Goal: Task Accomplishment & Management: Manage account settings

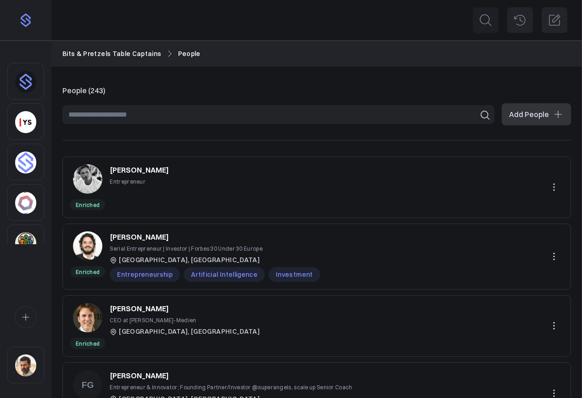
click at [31, 367] on img "Sidebar" at bounding box center [25, 365] width 21 height 22
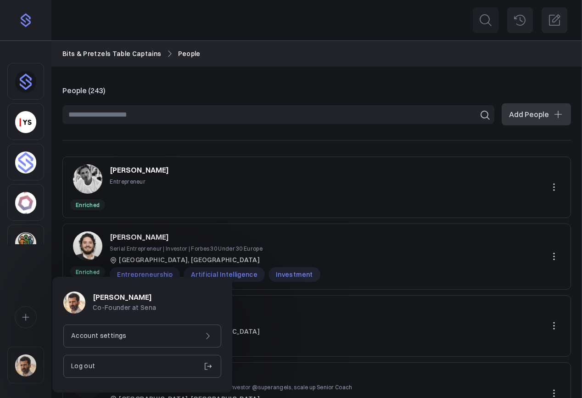
click at [110, 330] on p "Account settings" at bounding box center [98, 335] width 55 height 10
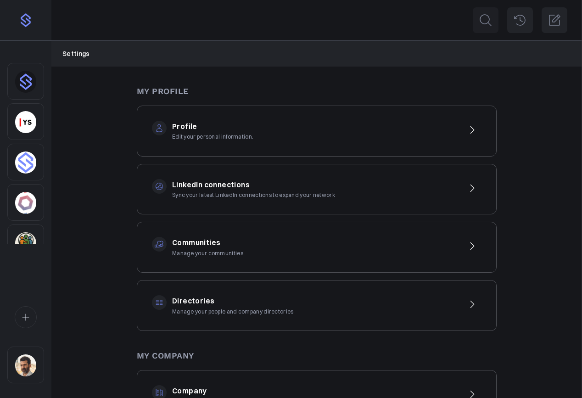
click at [249, 259] on div "Communities Manage your communities" at bounding box center [317, 247] width 360 height 51
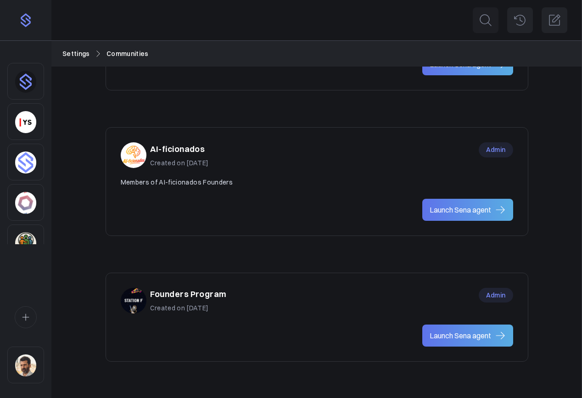
scroll to position [566, 0]
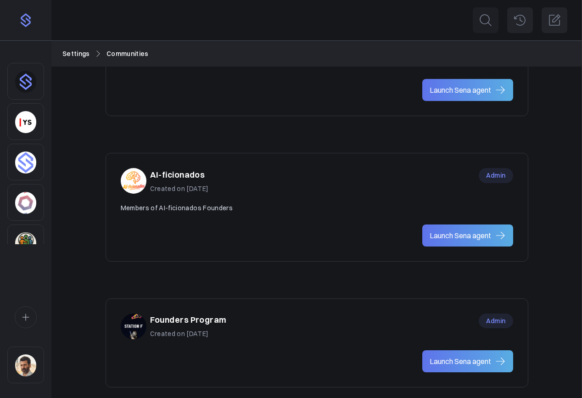
click at [420, 318] on div "Founders Program Created on Jul 22, 2025 Admin" at bounding box center [317, 326] width 392 height 26
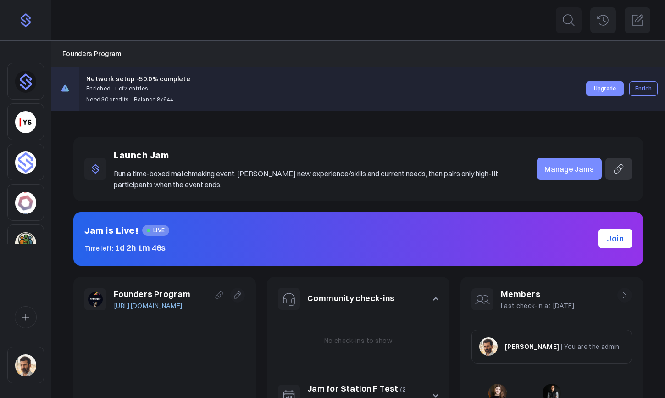
click at [229, 127] on div "Launch Jam Run a time-boxed matchmaking event. [PERSON_NAME] new experience/ski…" at bounding box center [358, 324] width 614 height 427
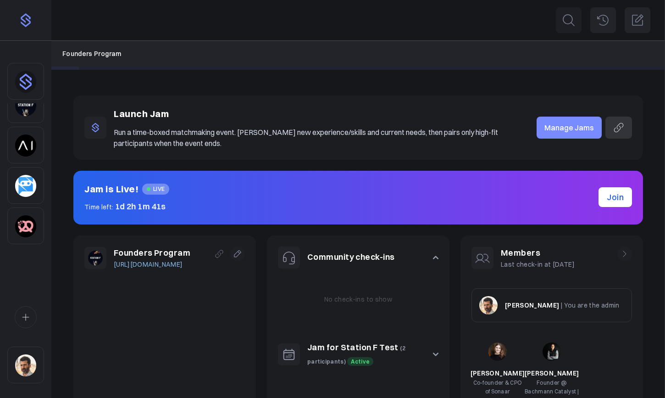
scroll to position [60, 0]
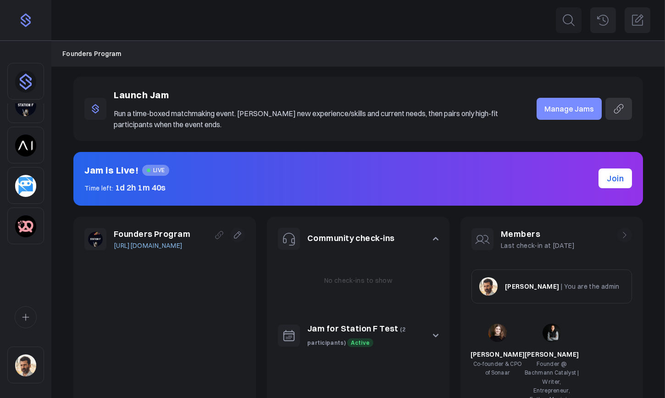
click at [30, 216] on img "Sidebar" at bounding box center [25, 226] width 21 height 22
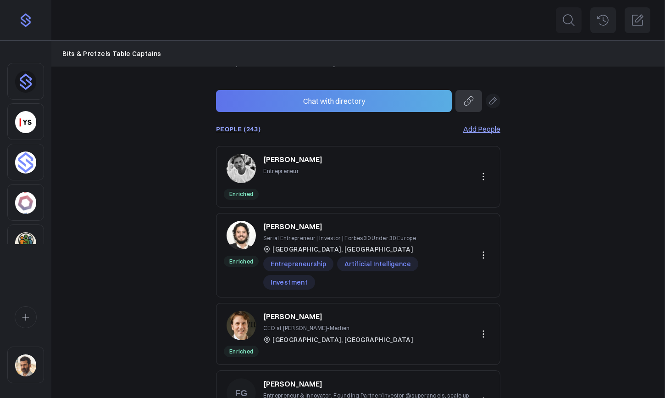
scroll to position [129, 0]
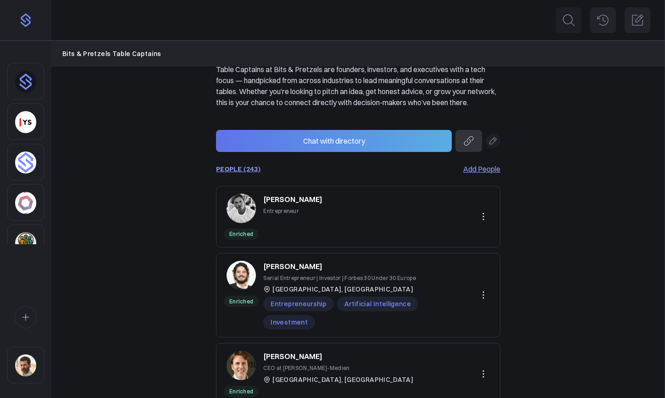
click at [245, 172] on link "PEOPLE (243)" at bounding box center [238, 168] width 44 height 7
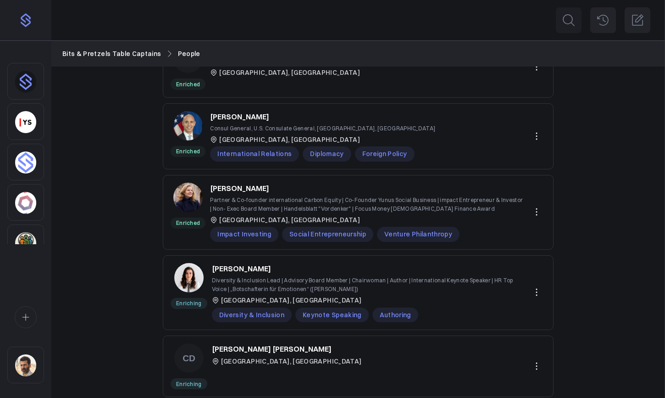
scroll to position [502, 0]
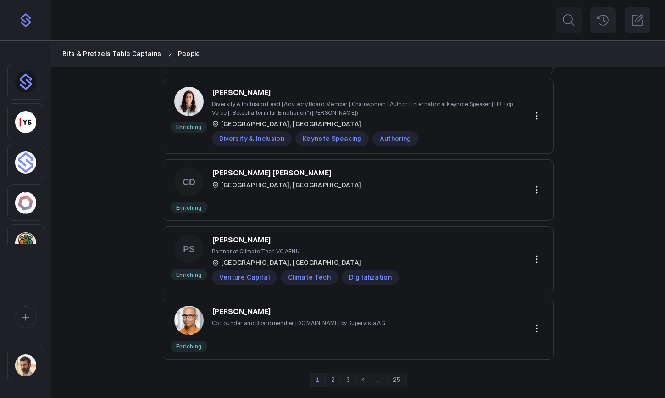
click at [333, 382] on link "2" at bounding box center [333, 379] width 16 height 15
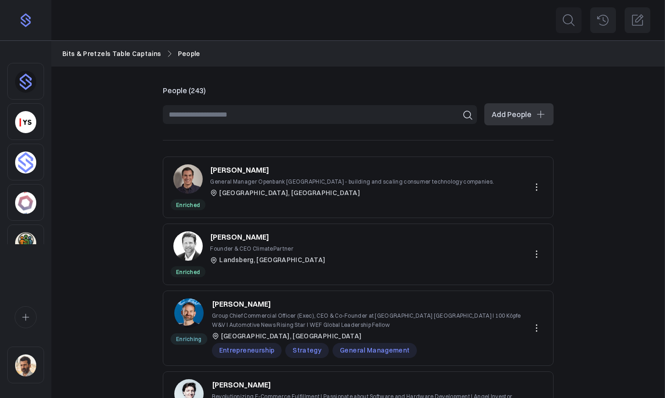
scroll to position [493, 0]
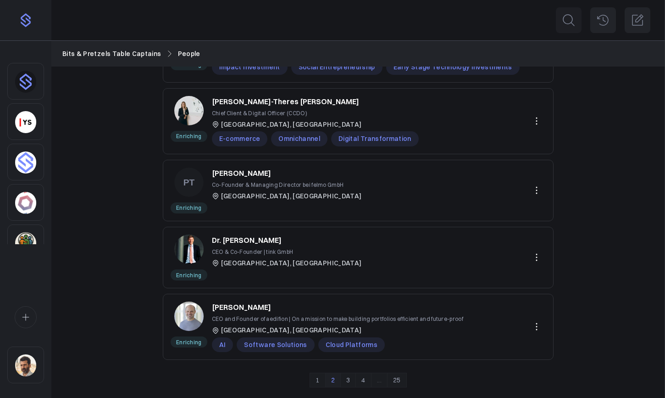
click at [348, 380] on link "3" at bounding box center [348, 379] width 16 height 15
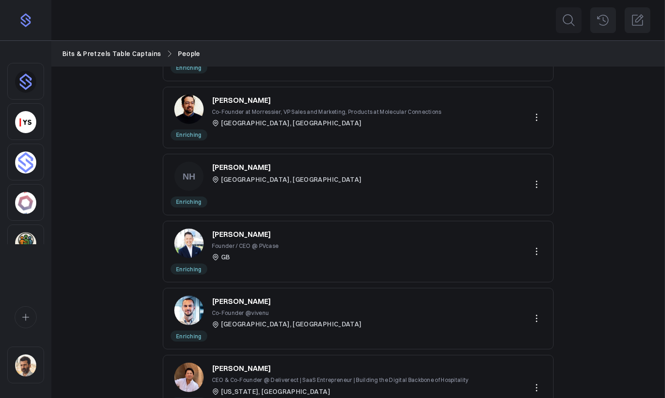
scroll to position [264, 0]
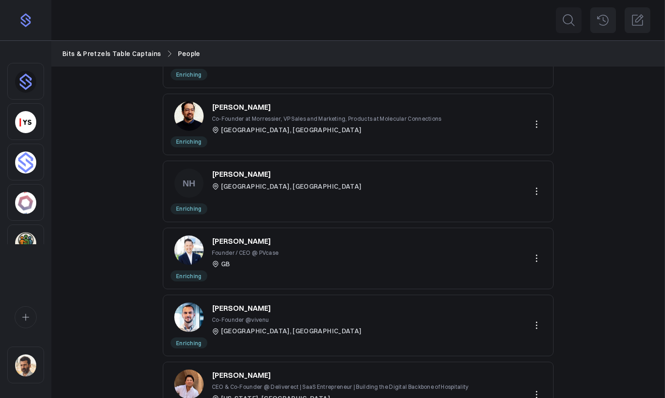
click at [258, 173] on p "[PERSON_NAME]" at bounding box center [241, 173] width 59 height 11
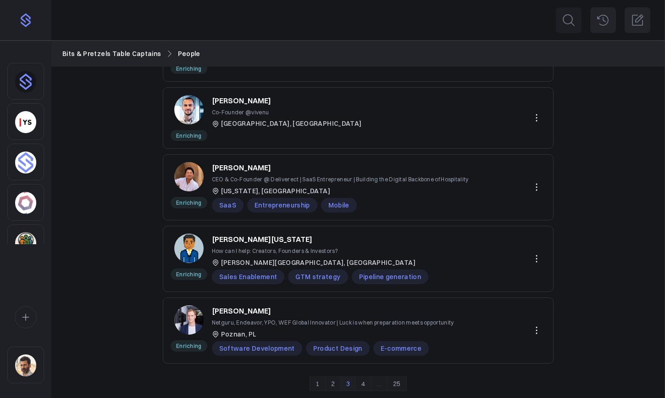
scroll to position [476, 0]
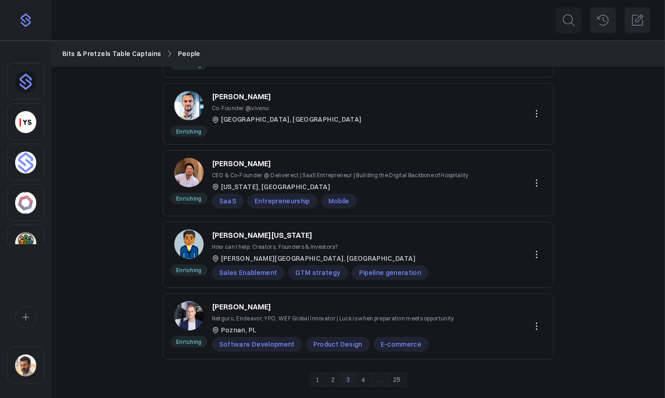
click at [332, 379] on link "2" at bounding box center [333, 379] width 16 height 15
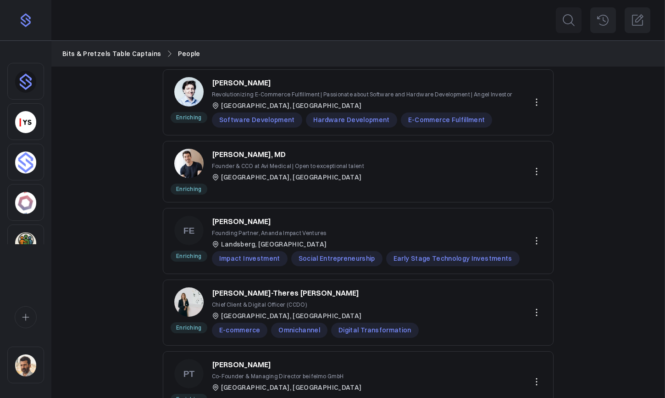
scroll to position [493, 0]
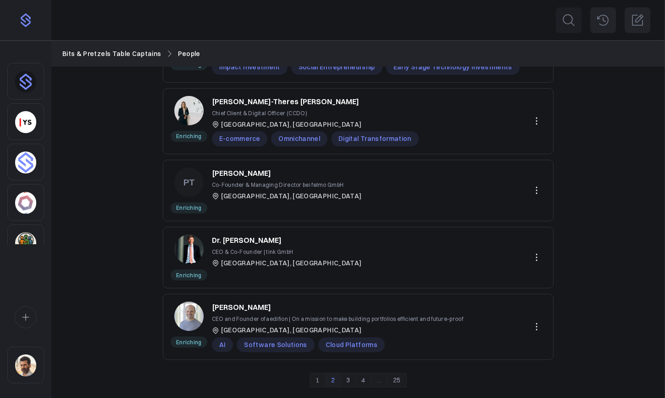
click at [347, 382] on link "3" at bounding box center [348, 379] width 16 height 15
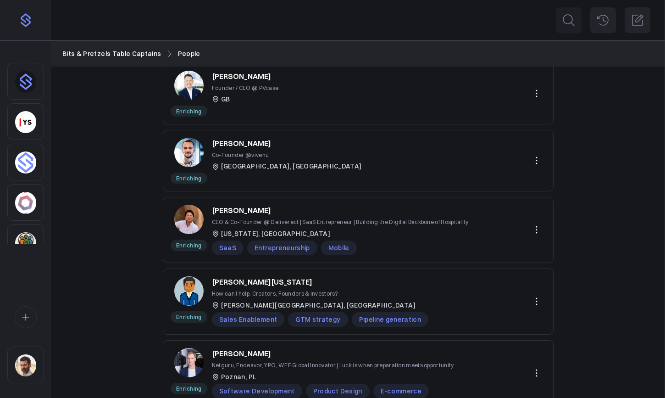
scroll to position [476, 0]
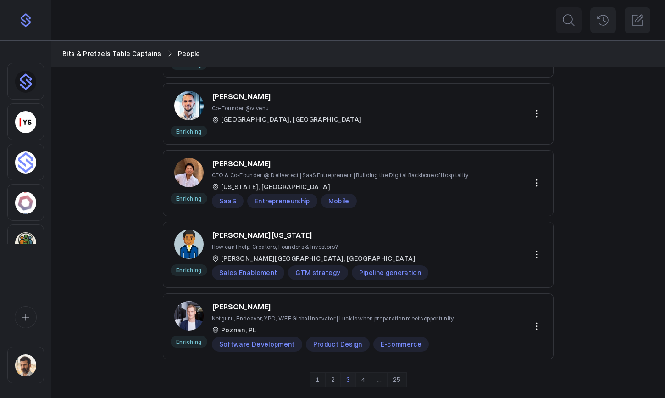
click at [361, 381] on link "4" at bounding box center [363, 379] width 16 height 15
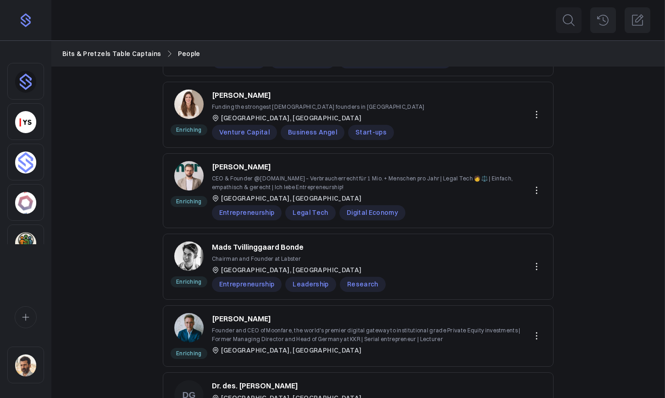
scroll to position [489, 0]
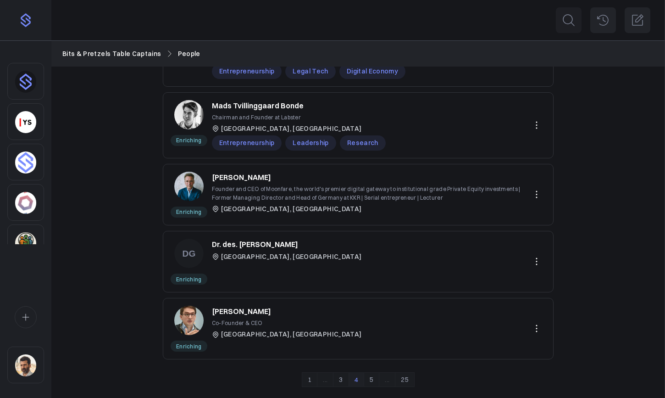
click at [372, 382] on link "5" at bounding box center [372, 379] width 16 height 15
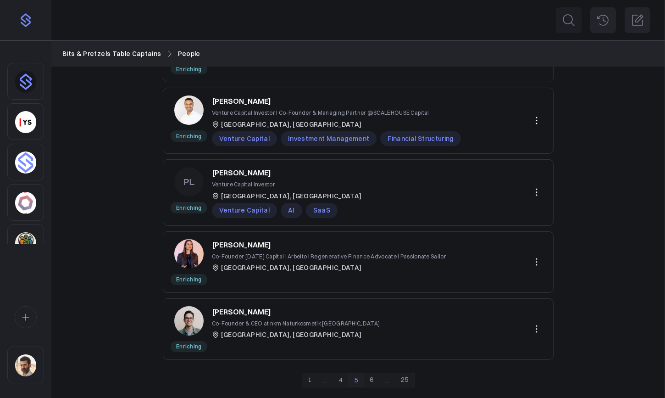
click at [373, 380] on link "6" at bounding box center [372, 379] width 16 height 15
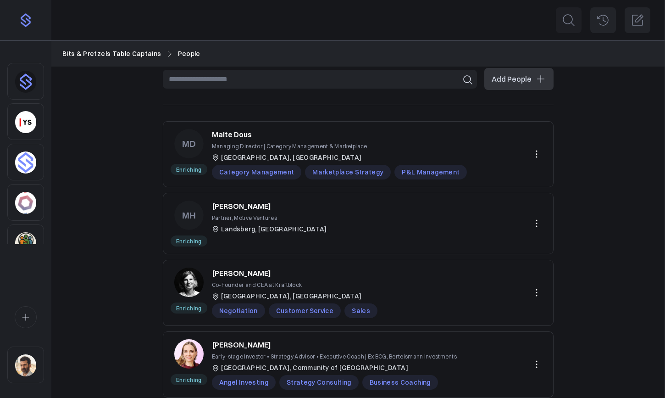
scroll to position [502, 0]
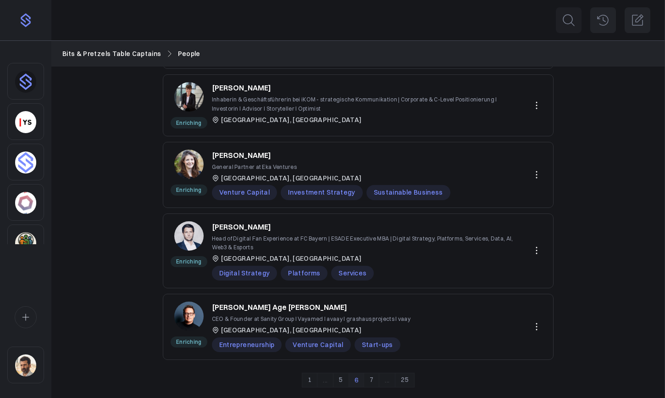
click at [371, 380] on link "7" at bounding box center [372, 379] width 16 height 15
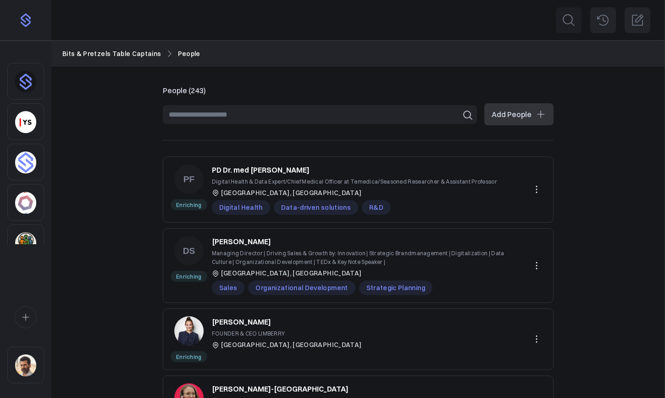
scroll to position [493, 0]
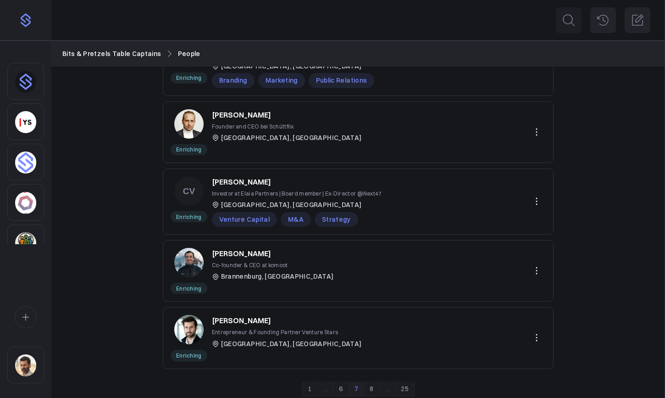
click at [371, 382] on link "8" at bounding box center [372, 389] width 16 height 15
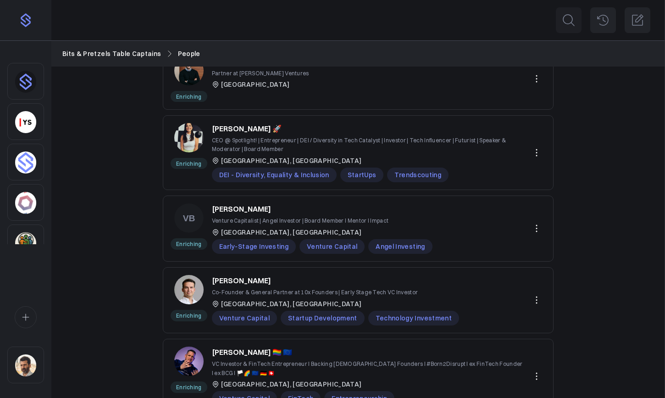
scroll to position [511, 0]
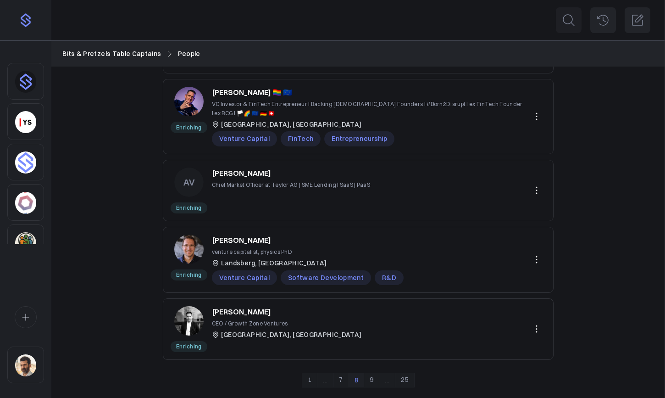
click at [372, 384] on link "9" at bounding box center [372, 379] width 16 height 15
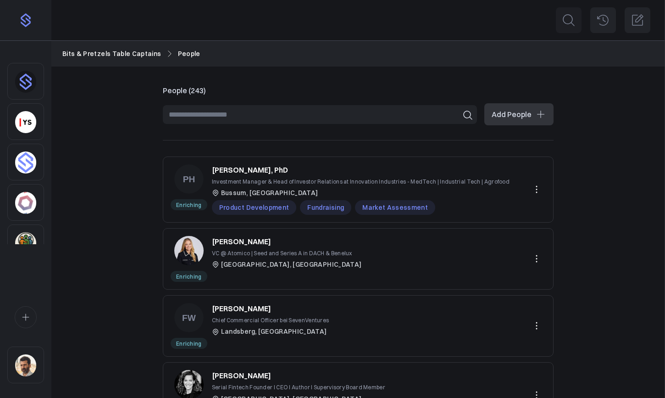
scroll to position [480, 0]
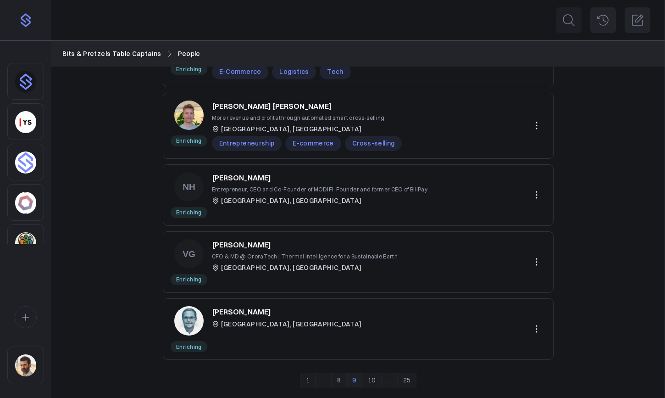
click at [375, 378] on link "10" at bounding box center [372, 379] width 20 height 15
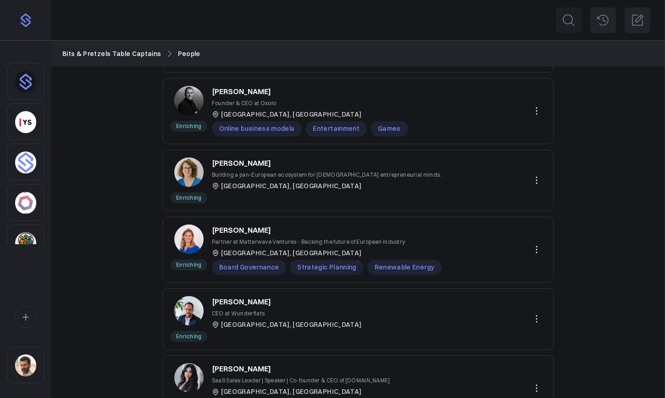
scroll to position [511, 0]
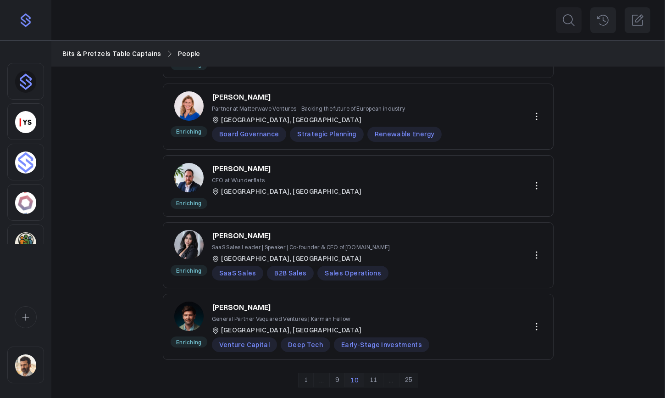
click at [374, 376] on link "11" at bounding box center [374, 379] width 20 height 15
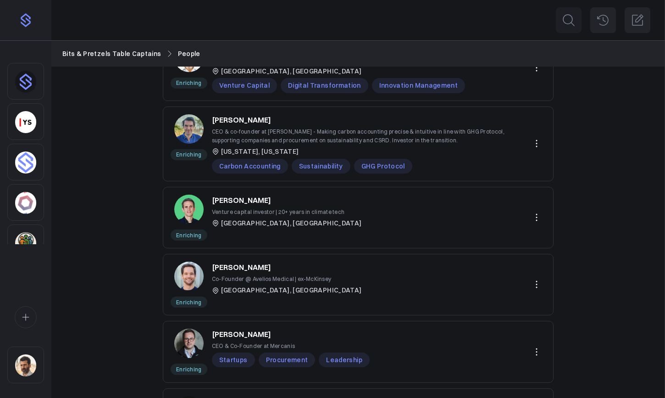
scroll to position [508, 0]
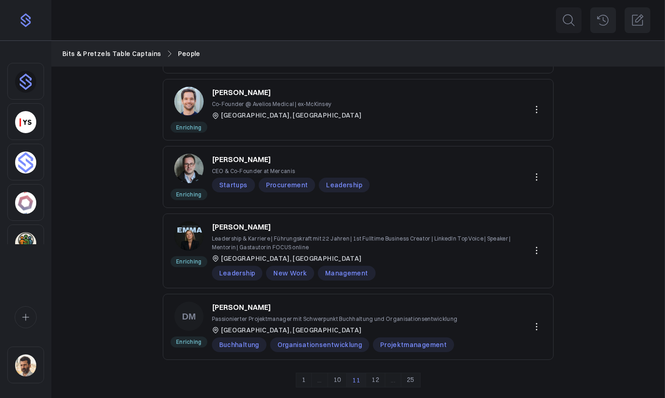
click at [377, 378] on link "12" at bounding box center [376, 379] width 20 height 15
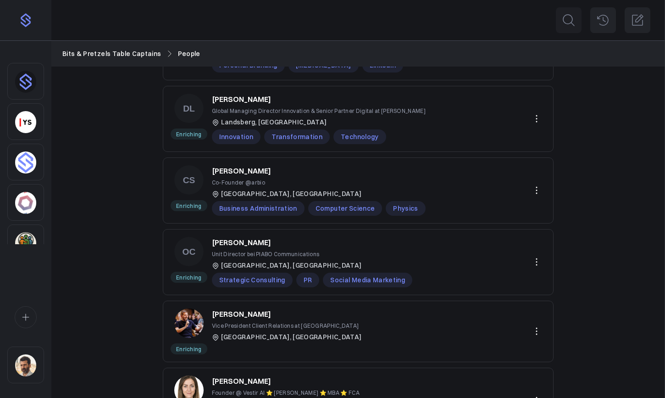
scroll to position [529, 0]
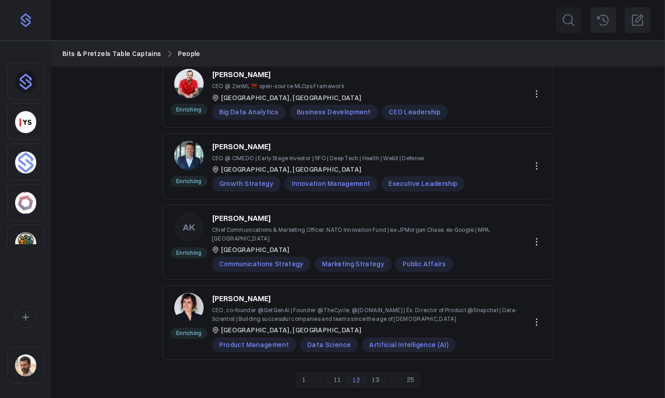
click at [374, 381] on link "13" at bounding box center [376, 379] width 20 height 15
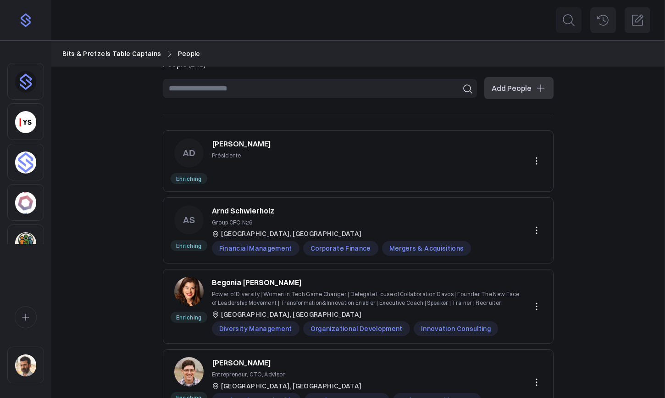
scroll to position [23, 0]
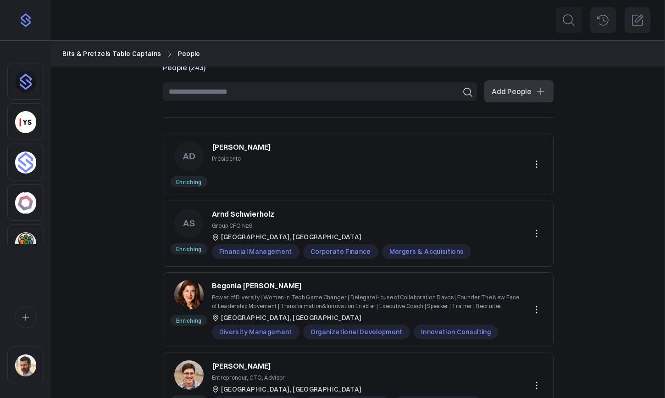
click at [271, 150] on p "[PERSON_NAME]" at bounding box center [241, 146] width 59 height 11
click at [538, 165] on icon at bounding box center [536, 164] width 11 height 11
click at [488, 202] on button "Delete" at bounding box center [505, 202] width 82 height 16
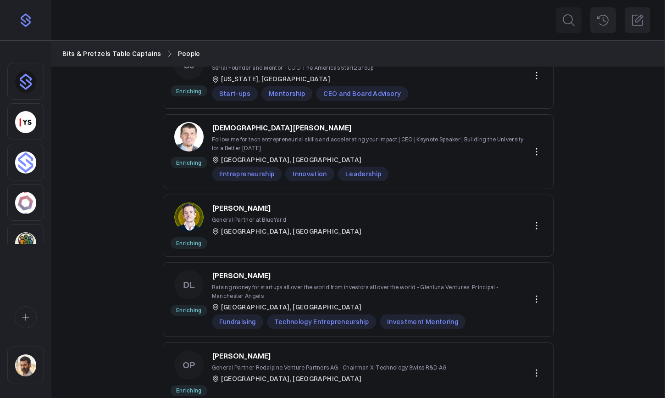
scroll to position [461, 0]
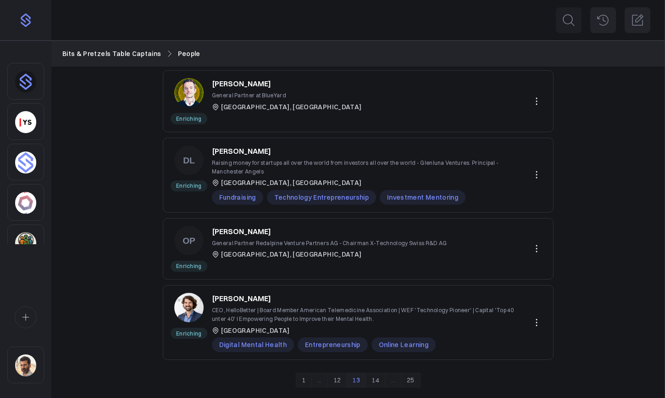
click at [378, 377] on link "14" at bounding box center [376, 379] width 20 height 15
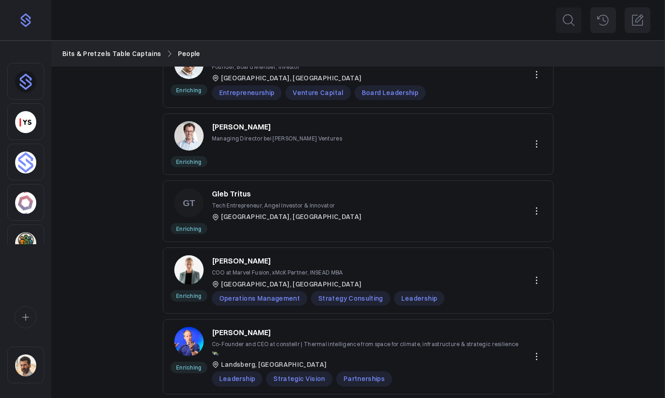
scroll to position [498, 0]
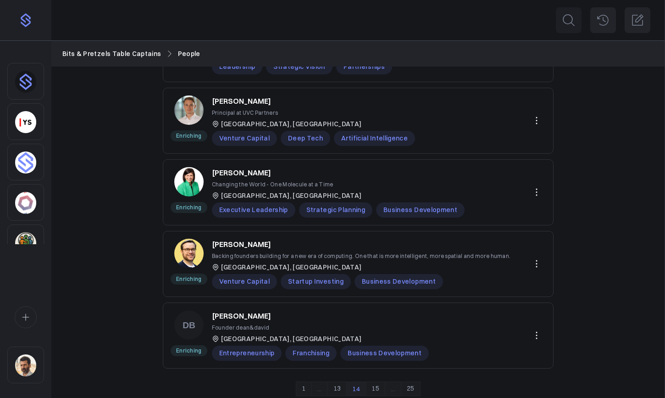
click at [374, 381] on link "15" at bounding box center [376, 388] width 20 height 15
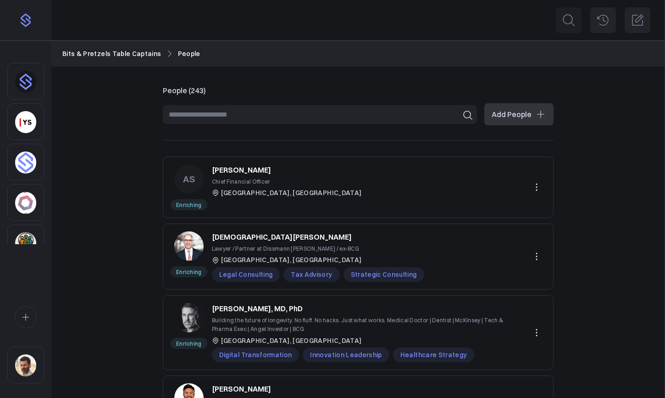
scroll to position [520, 0]
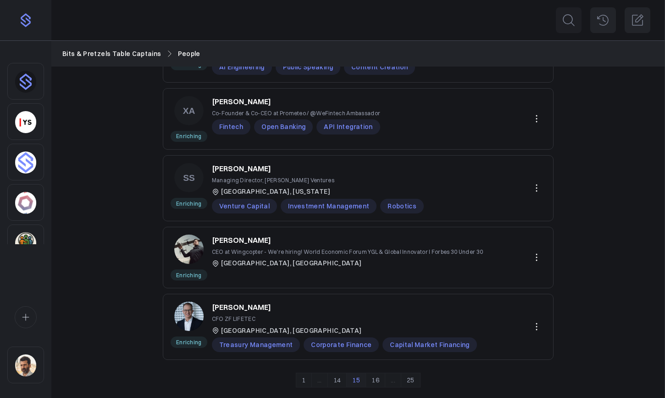
click at [373, 383] on link "16" at bounding box center [376, 379] width 20 height 15
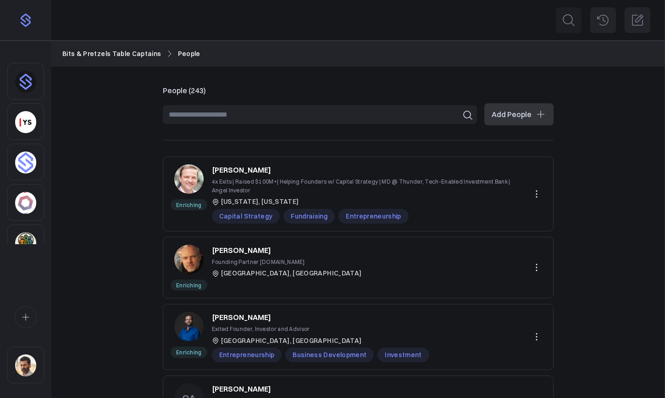
scroll to position [524, 0]
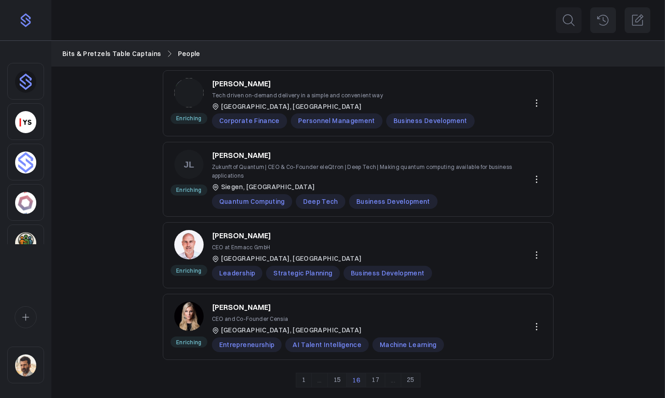
click at [380, 380] on link "17" at bounding box center [376, 379] width 20 height 15
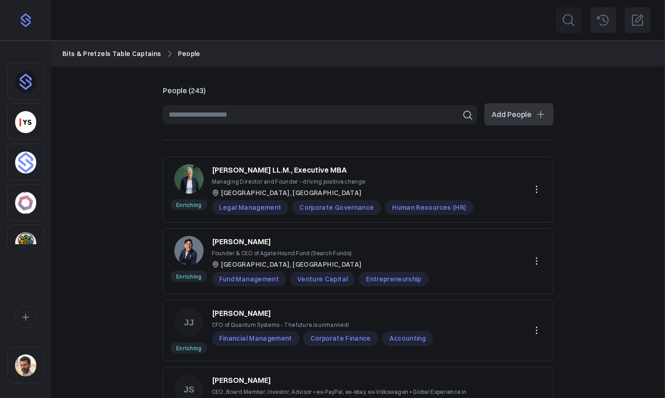
scroll to position [517, 0]
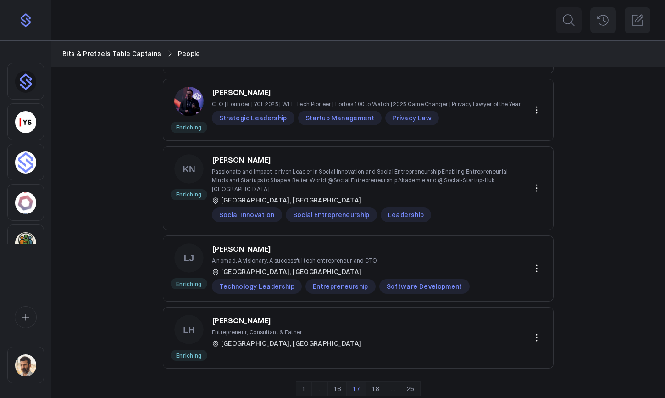
click at [376, 381] on link "18" at bounding box center [376, 388] width 20 height 15
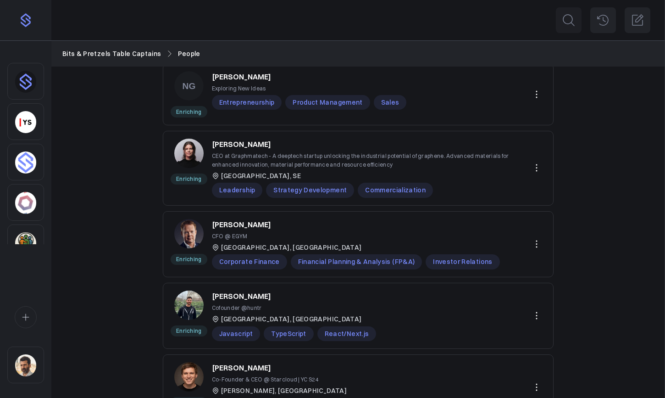
scroll to position [516, 0]
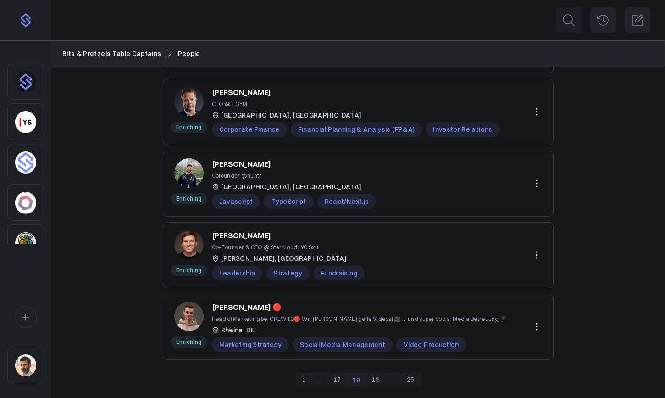
click at [376, 379] on link "19" at bounding box center [376, 379] width 20 height 15
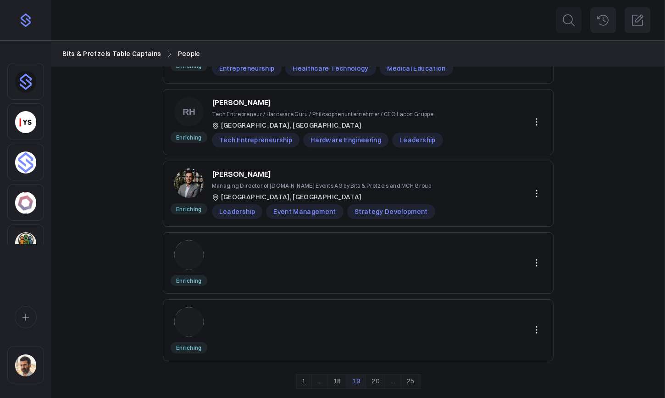
click at [191, 255] on img at bounding box center [188, 254] width 29 height 29
click at [538, 261] on icon at bounding box center [536, 262] width 11 height 11
click at [504, 299] on button "Delete" at bounding box center [505, 300] width 82 height 16
click at [534, 329] on icon at bounding box center [536, 329] width 11 height 11
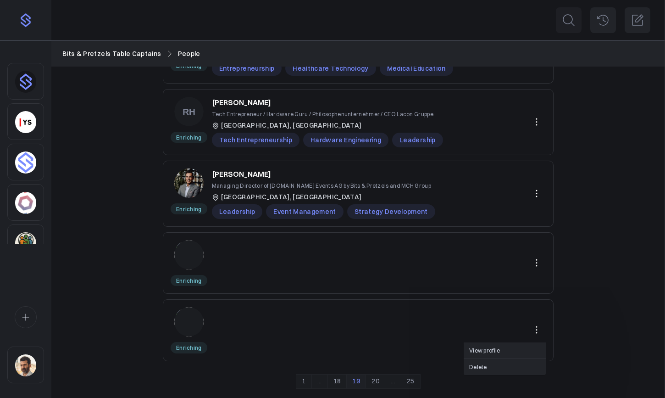
click at [491, 367] on button "Delete" at bounding box center [505, 367] width 82 height 16
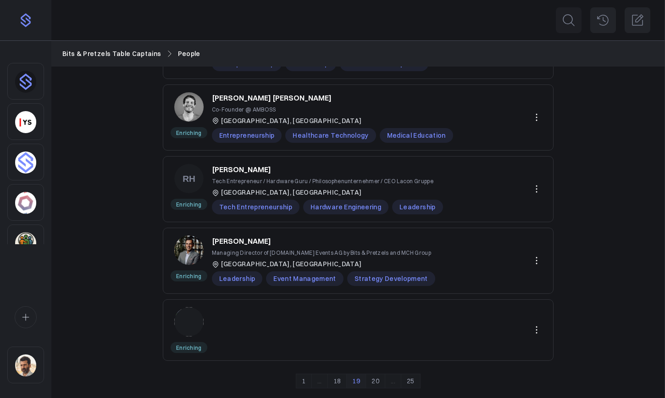
click at [538, 329] on icon at bounding box center [536, 329] width 11 height 11
click at [488, 364] on button "Delete" at bounding box center [505, 367] width 82 height 16
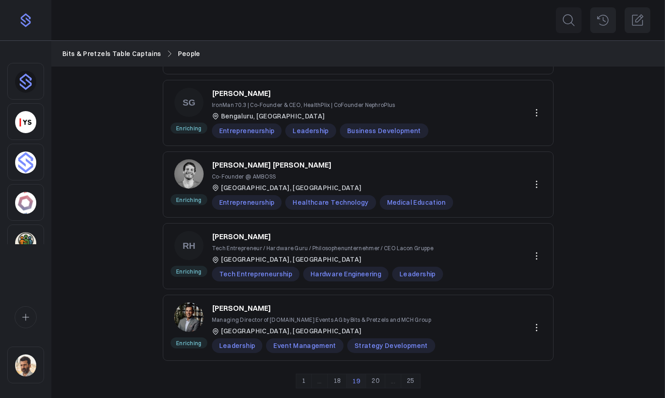
click at [373, 381] on link "20" at bounding box center [376, 380] width 20 height 15
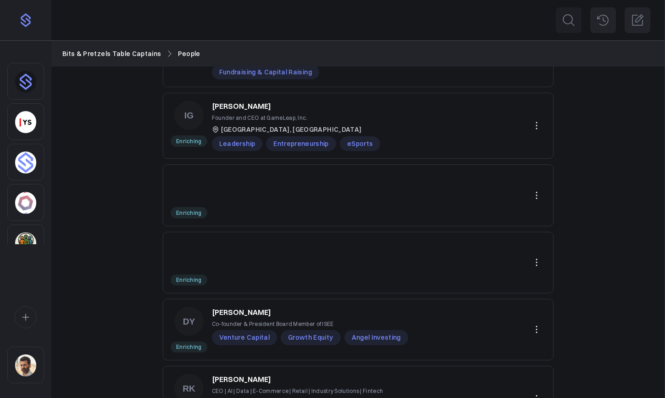
scroll to position [325, 0]
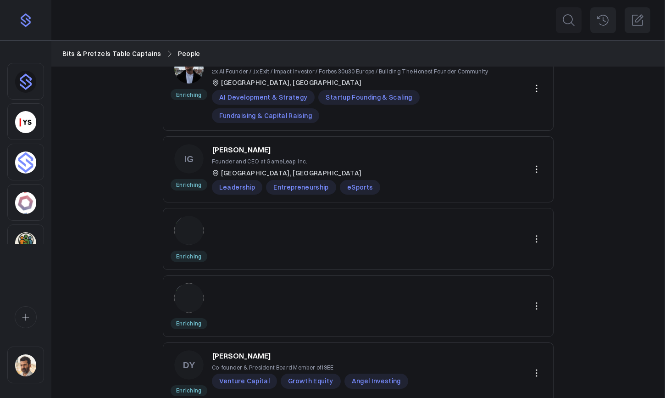
click at [537, 302] on icon at bounding box center [536, 305] width 1 height 7
click at [482, 328] on button "Delete" at bounding box center [505, 325] width 82 height 16
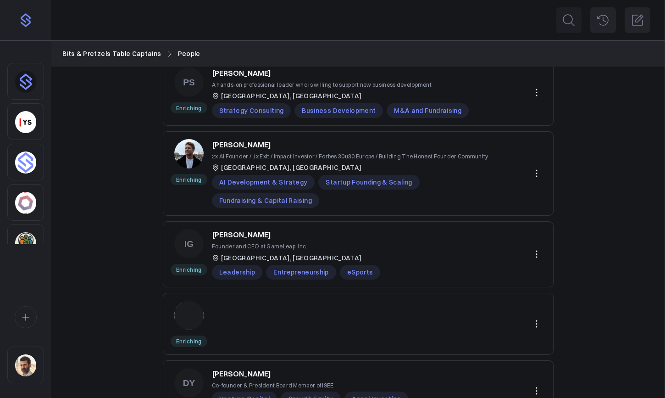
scroll to position [235, 0]
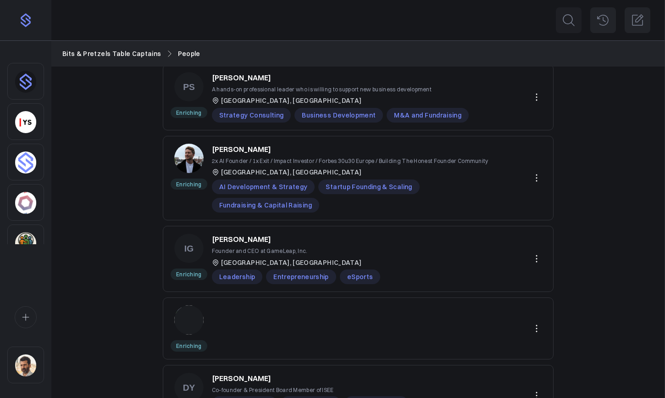
click at [535, 323] on icon at bounding box center [536, 328] width 11 height 11
click at [474, 347] on button "Delete" at bounding box center [505, 348] width 82 height 16
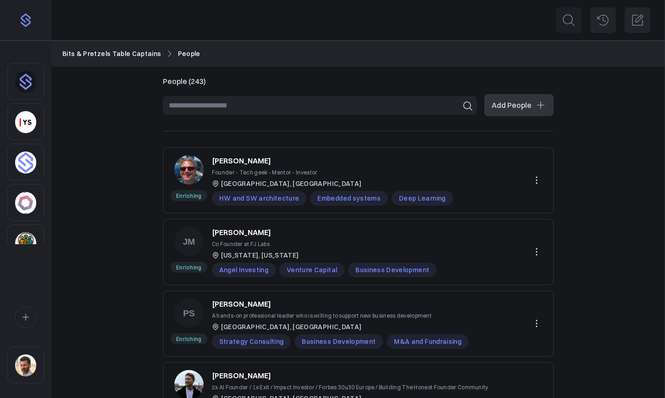
scroll to position [359, 0]
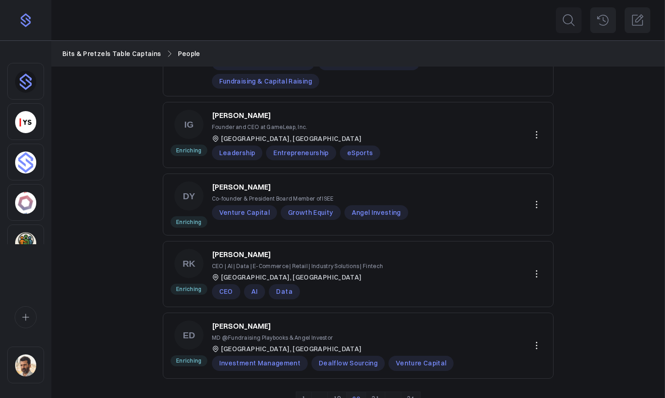
click at [372, 391] on link "21" at bounding box center [376, 398] width 20 height 15
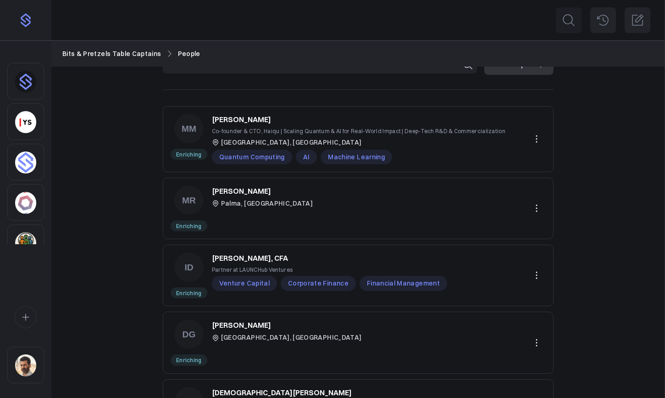
scroll to position [490, 0]
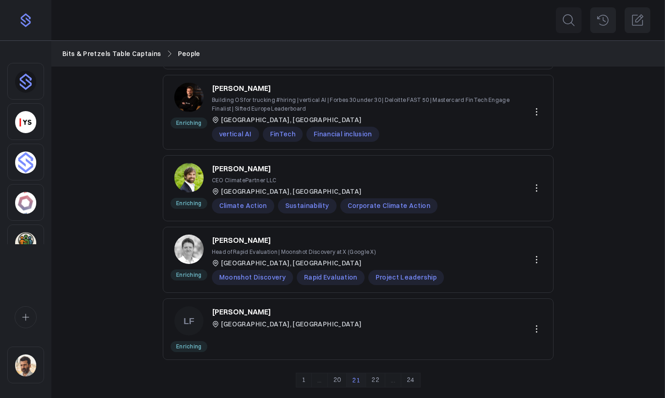
click at [375, 380] on link "22" at bounding box center [376, 379] width 20 height 15
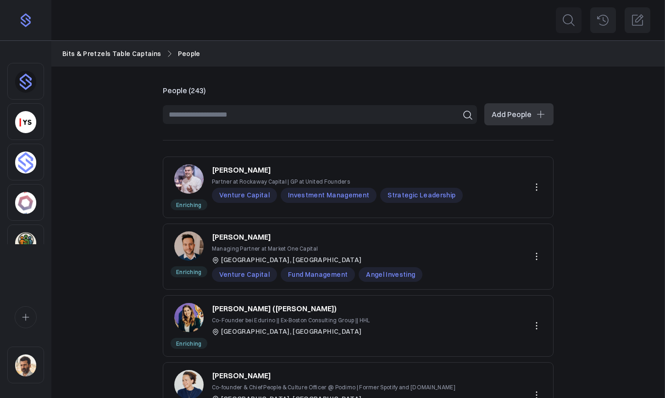
scroll to position [493, 0]
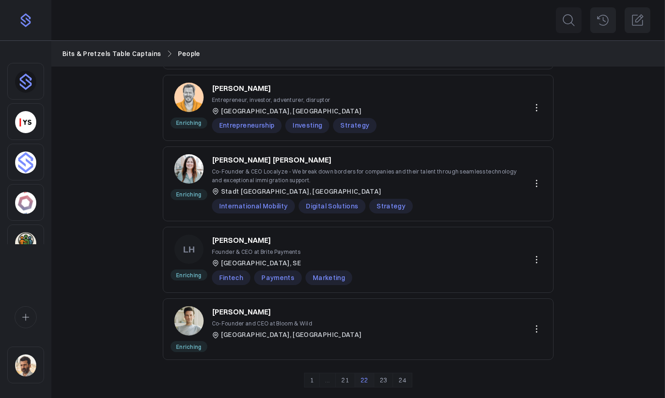
click at [384, 379] on link "23" at bounding box center [384, 379] width 20 height 15
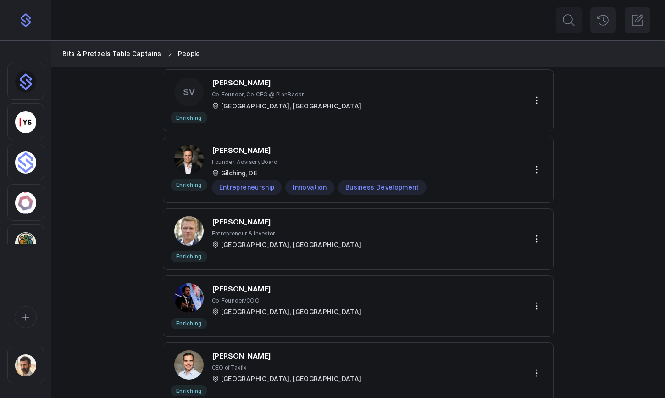
scroll to position [480, 0]
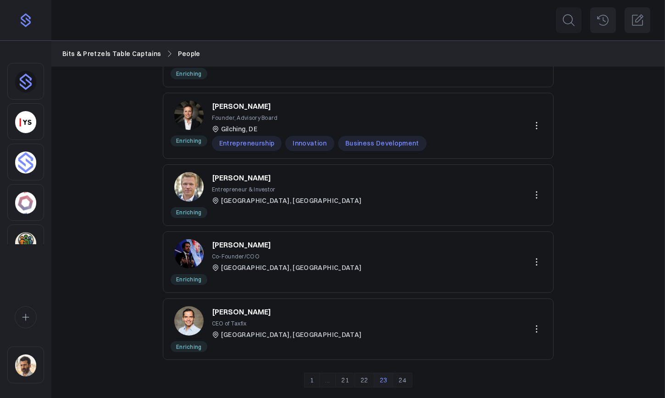
click at [403, 380] on link "24" at bounding box center [403, 379] width 20 height 15
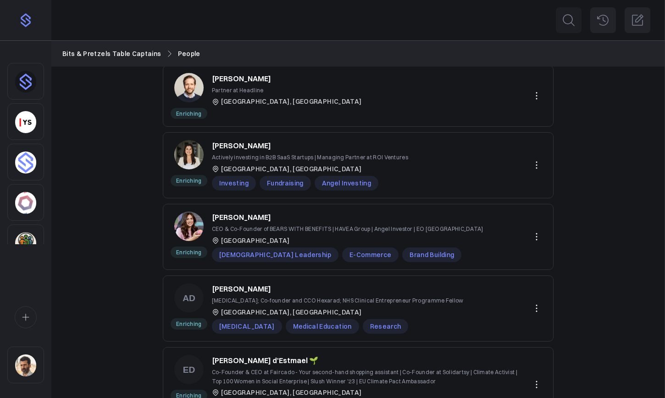
scroll to position [0, 0]
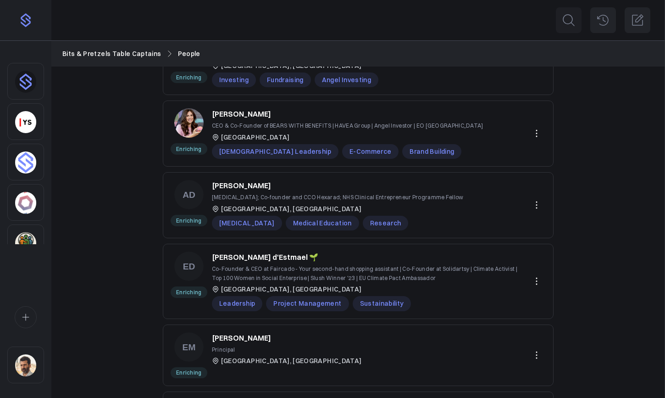
scroll to position [355, 0]
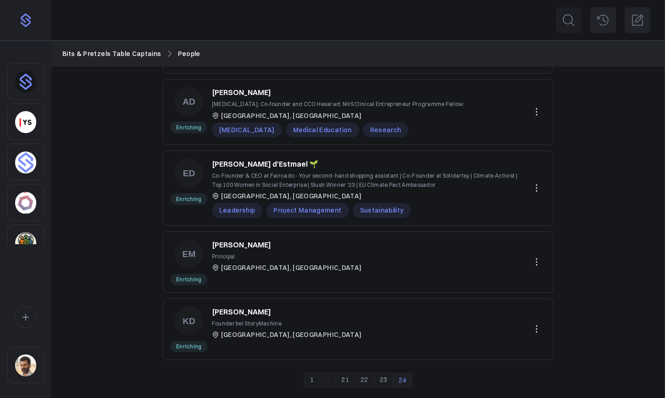
click at [281, 167] on p "[PERSON_NAME] d'Estmael 🌱" at bounding box center [265, 163] width 106 height 11
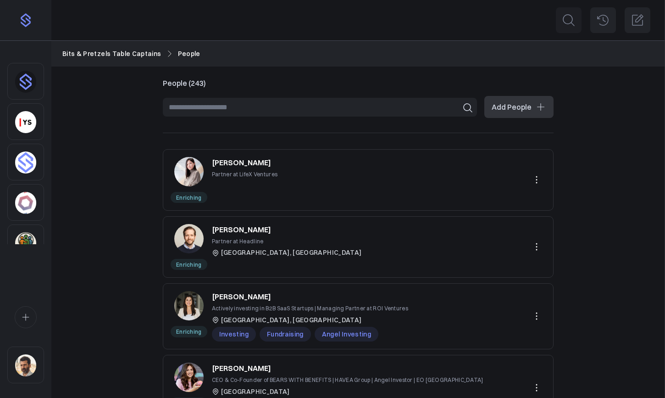
scroll to position [259, 0]
click at [28, 360] on img "Sidebar" at bounding box center [25, 365] width 21 height 22
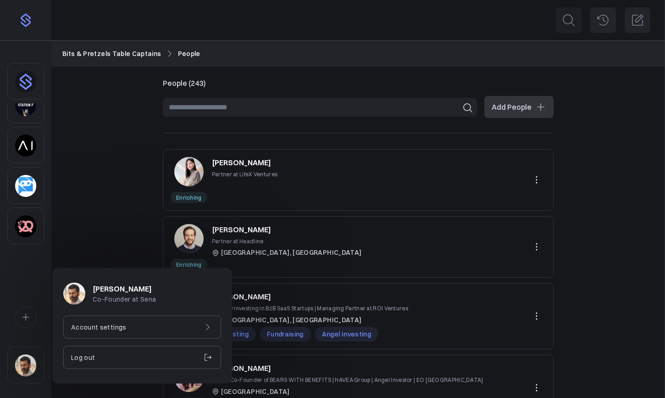
click at [138, 320] on div "Account settings" at bounding box center [142, 327] width 158 height 23
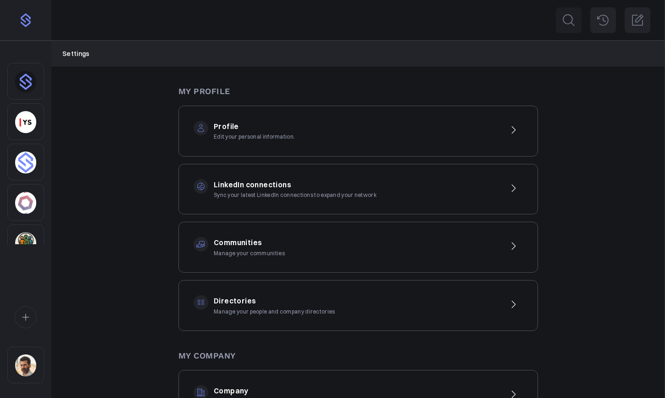
click at [277, 291] on div "Directories Manage your people and company directories" at bounding box center [358, 305] width 360 height 51
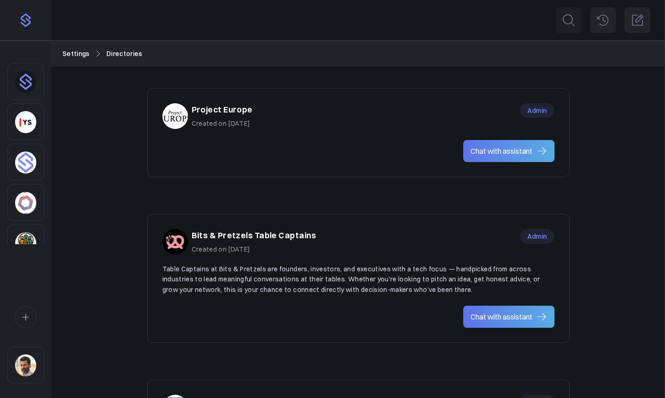
scroll to position [619, 0]
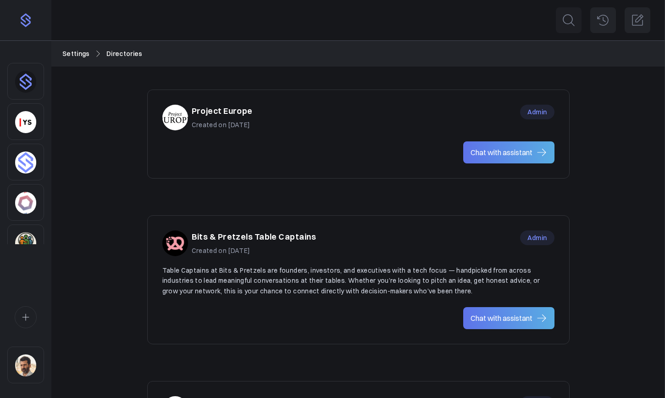
click at [357, 239] on div "Bits & Pretzels Table Captains Created on [DATE] Admin" at bounding box center [358, 243] width 392 height 26
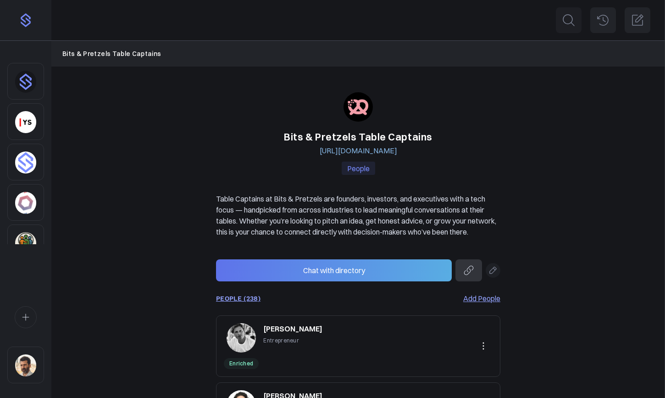
click at [494, 275] on icon at bounding box center [492, 270] width 9 height 9
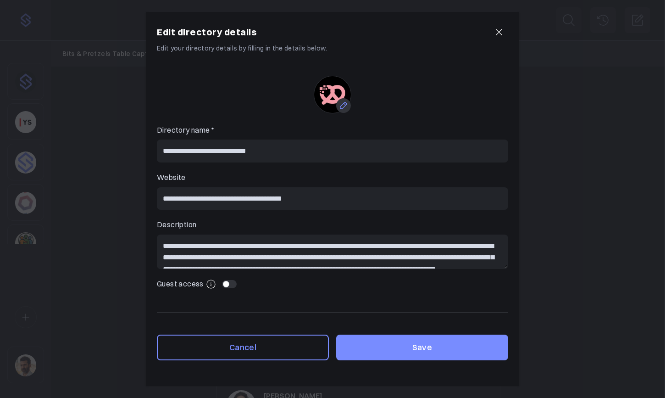
scroll to position [23, 0]
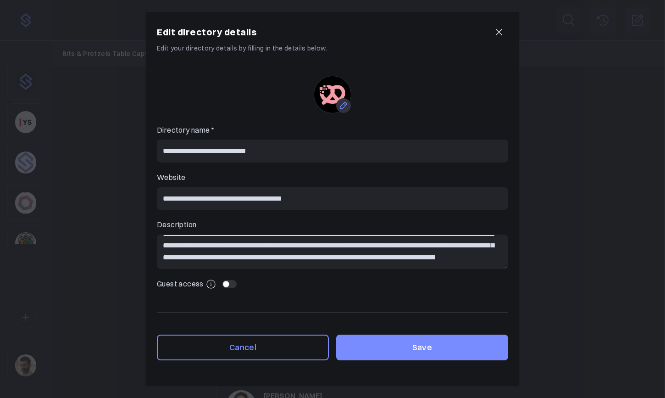
click at [273, 348] on link "Cancel" at bounding box center [243, 347] width 172 height 26
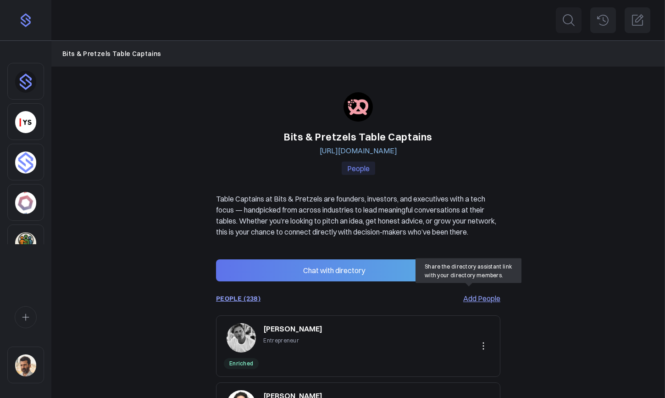
click at [471, 276] on icon at bounding box center [468, 270] width 11 height 11
click at [599, 13] on icon at bounding box center [603, 20] width 15 height 15
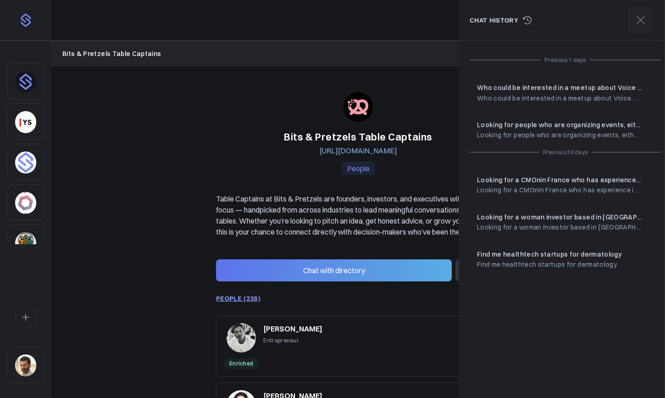
click at [565, 95] on p "Who could be interested in a meetup about Voice AI, based in Barcelona ?" at bounding box center [559, 98] width 165 height 10
